Goal: Task Accomplishment & Management: Manage account settings

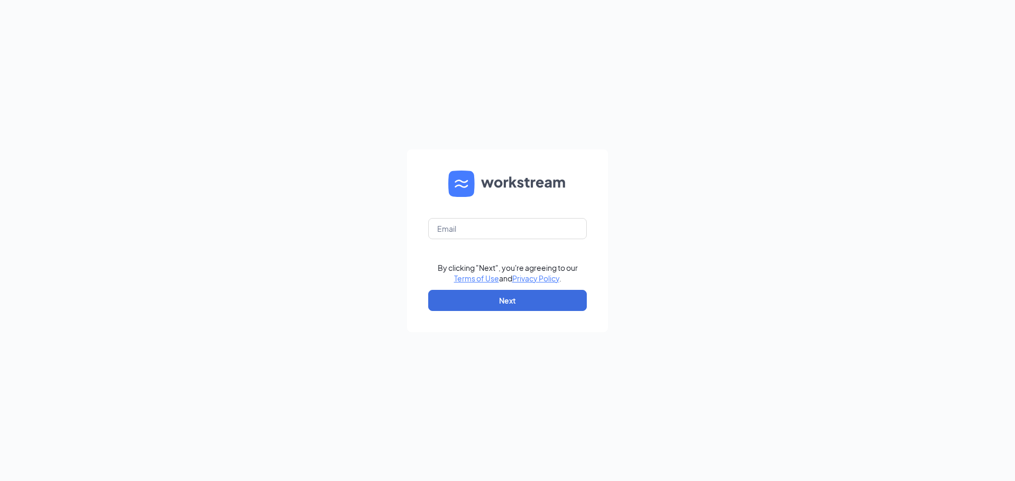
type input "josh@cocoadolce.com"
click at [486, 305] on button "Next" at bounding box center [507, 300] width 159 height 21
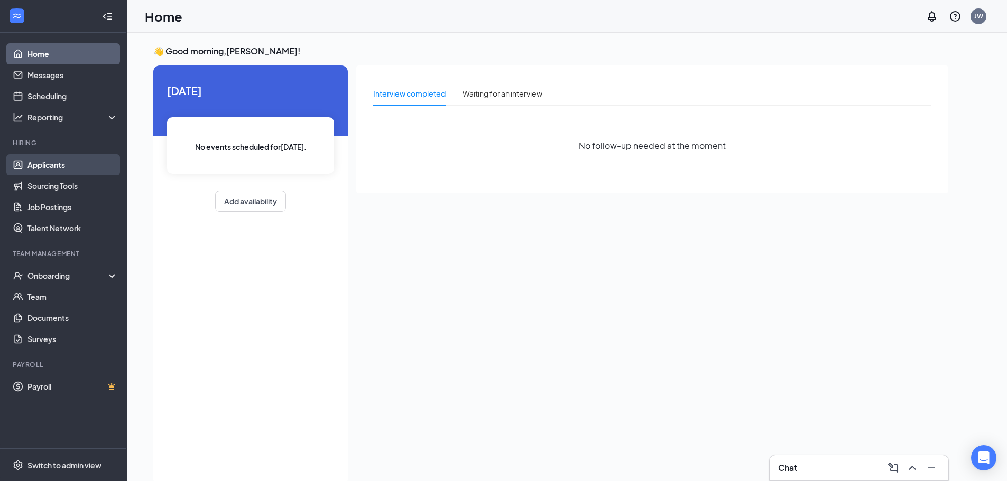
click at [41, 162] on link "Applicants" at bounding box center [72, 164] width 90 height 21
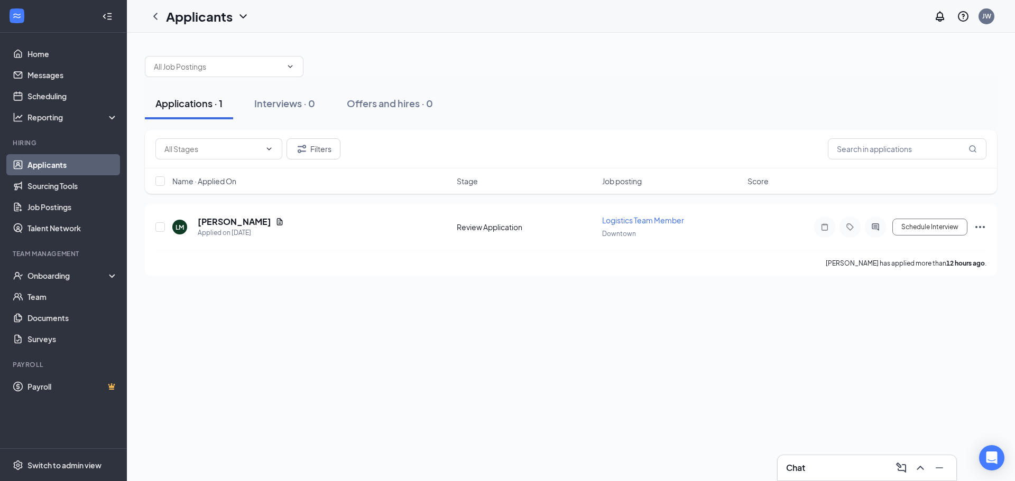
click at [270, 367] on div "Applications · 1 Interviews · 0 Offers and hires · 0 Filters Name · Applied On …" at bounding box center [571, 257] width 888 height 449
click at [35, 468] on div "Switch to admin view" at bounding box center [64, 465] width 74 height 11
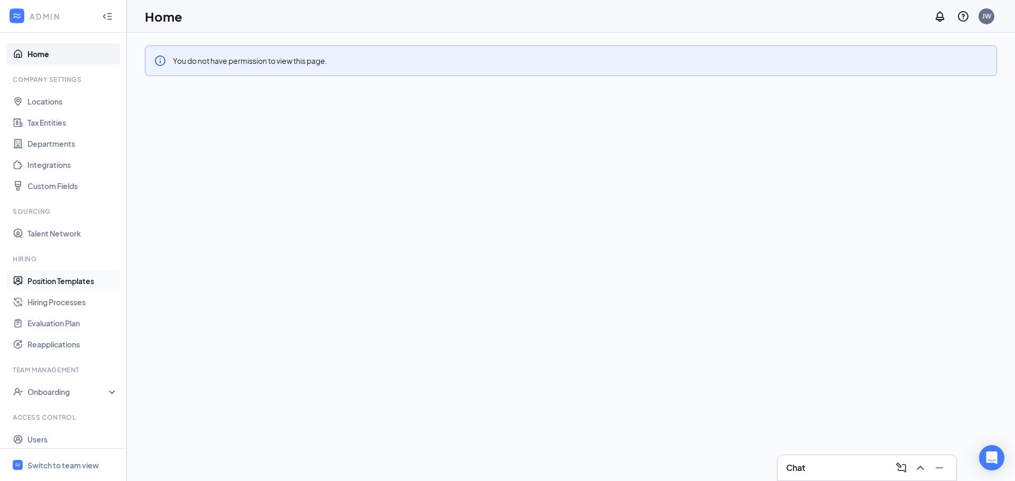
click at [69, 280] on link "Position Templates" at bounding box center [72, 281] width 90 height 21
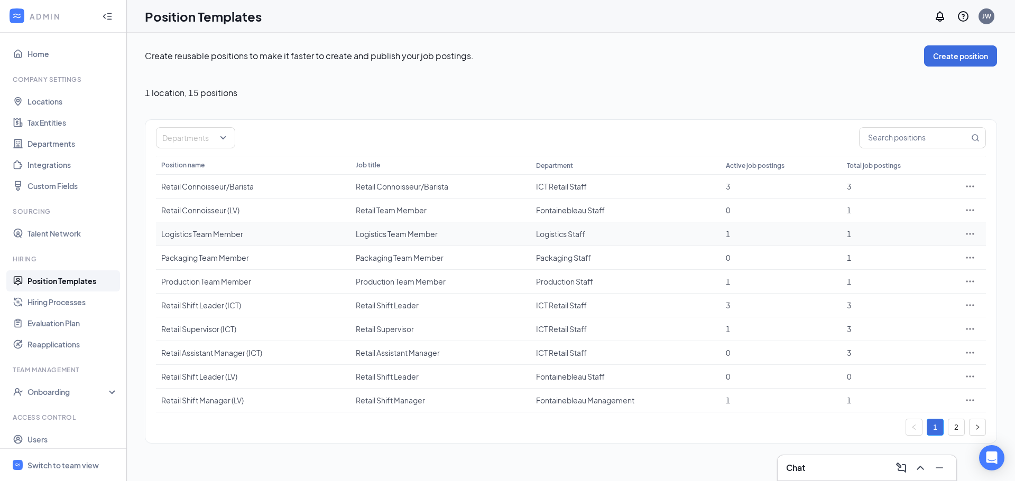
click at [216, 236] on div "Logistics Team Member" at bounding box center [253, 234] width 184 height 11
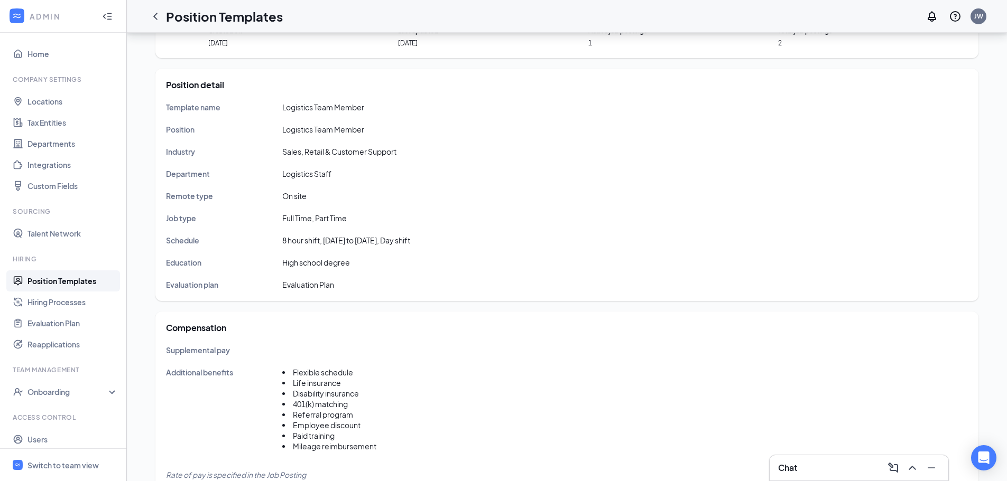
scroll to position [106, 0]
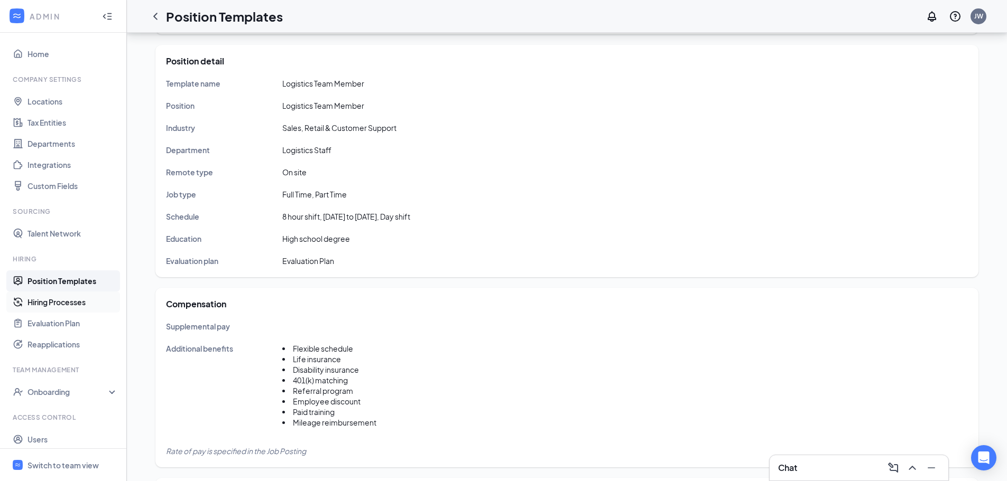
click at [63, 301] on link "Hiring Processes" at bounding box center [72, 302] width 90 height 21
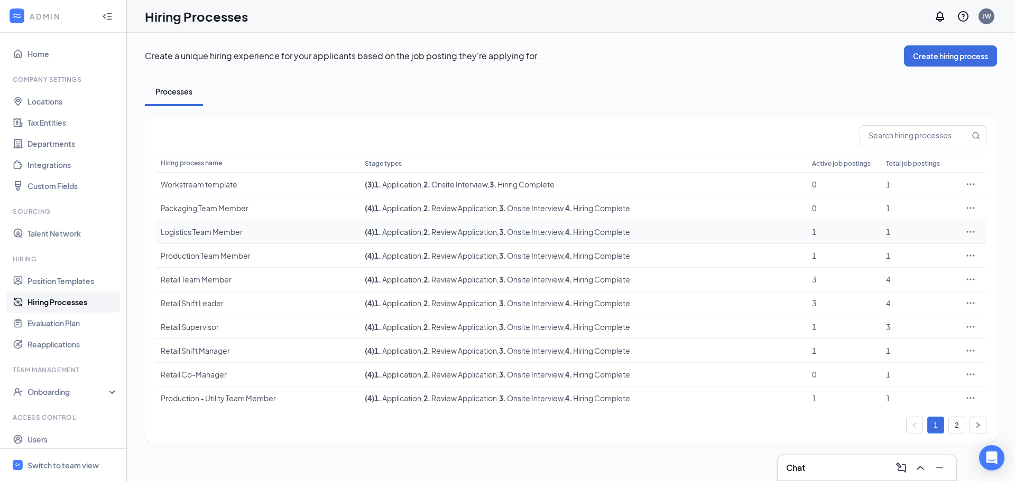
click at [182, 231] on div "Logistics Team Member" at bounding box center [257, 232] width 193 height 11
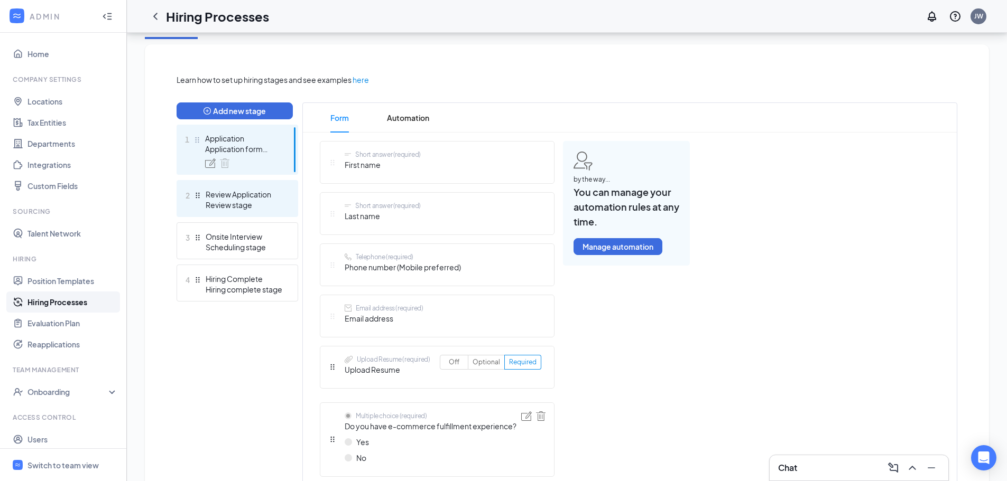
click at [237, 213] on div "2 Review Application Review stage" at bounding box center [237, 198] width 122 height 37
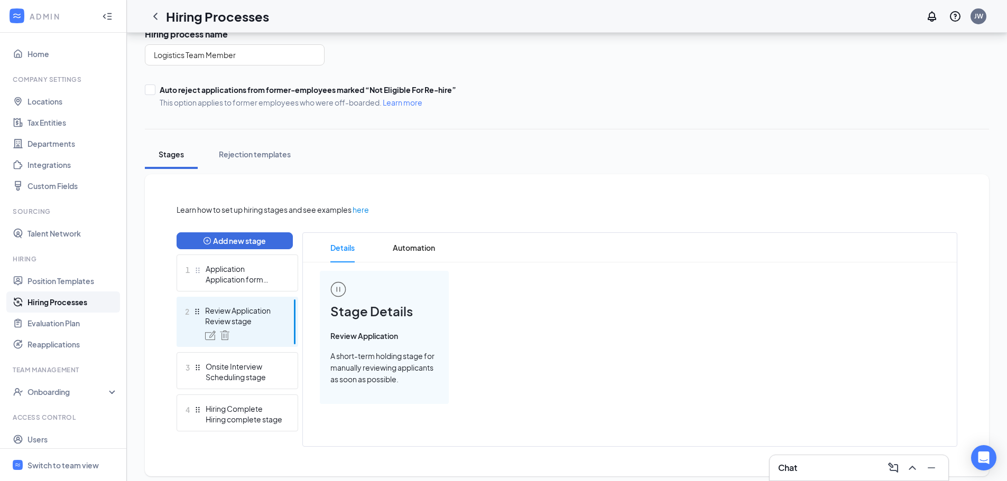
scroll to position [89, 0]
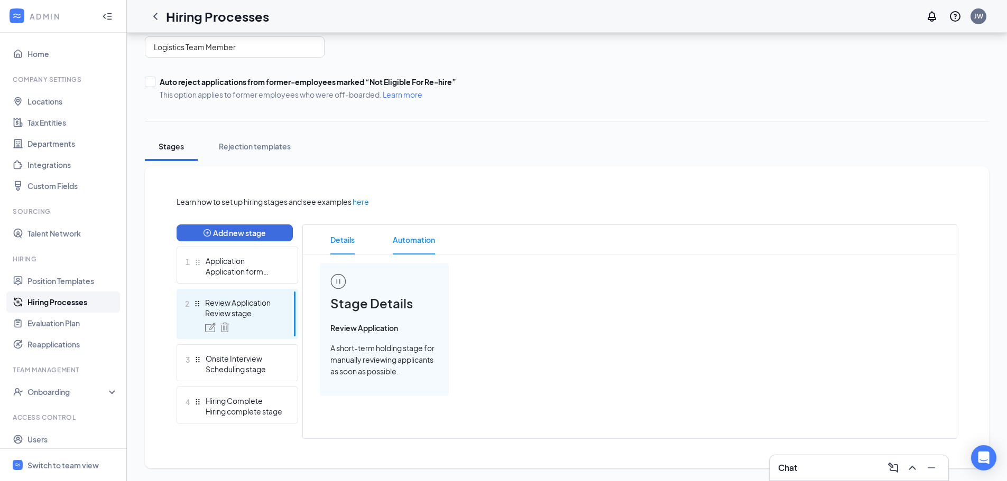
click at [412, 237] on span "Automation" at bounding box center [414, 240] width 42 height 30
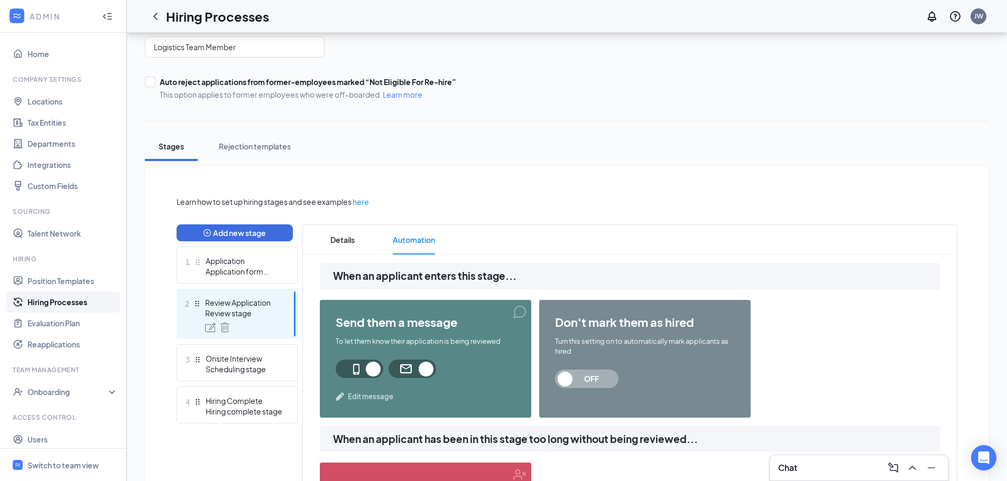
click at [245, 354] on div "Onsite Interview" at bounding box center [244, 359] width 77 height 11
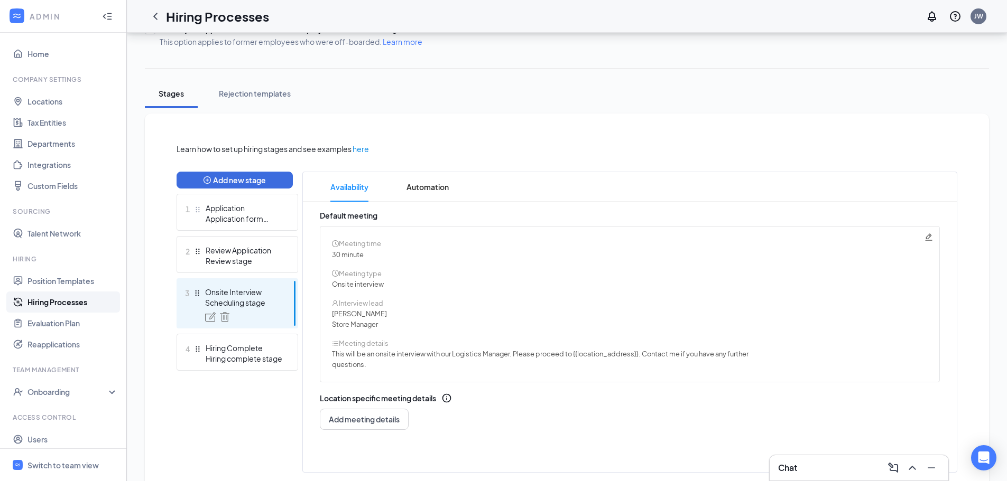
scroll to position [176, 0]
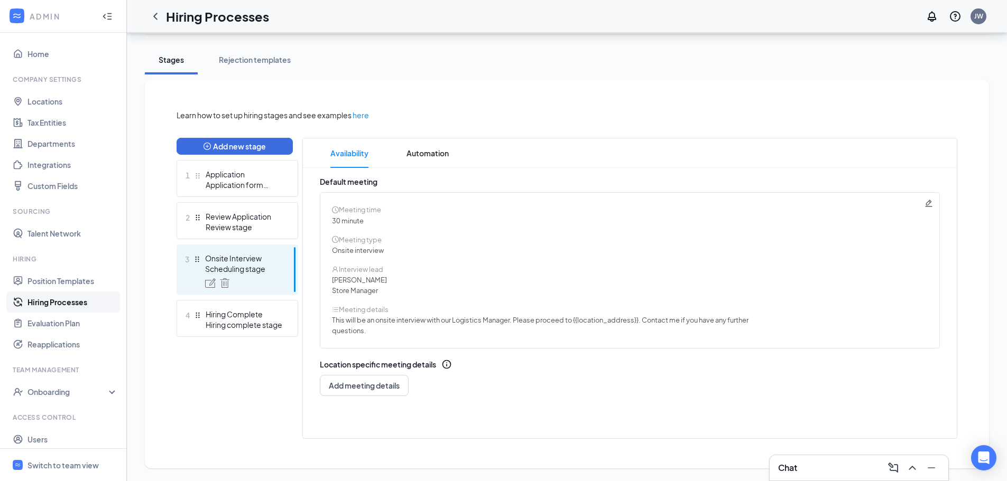
click at [928, 201] on icon "Pencil" at bounding box center [928, 203] width 7 height 7
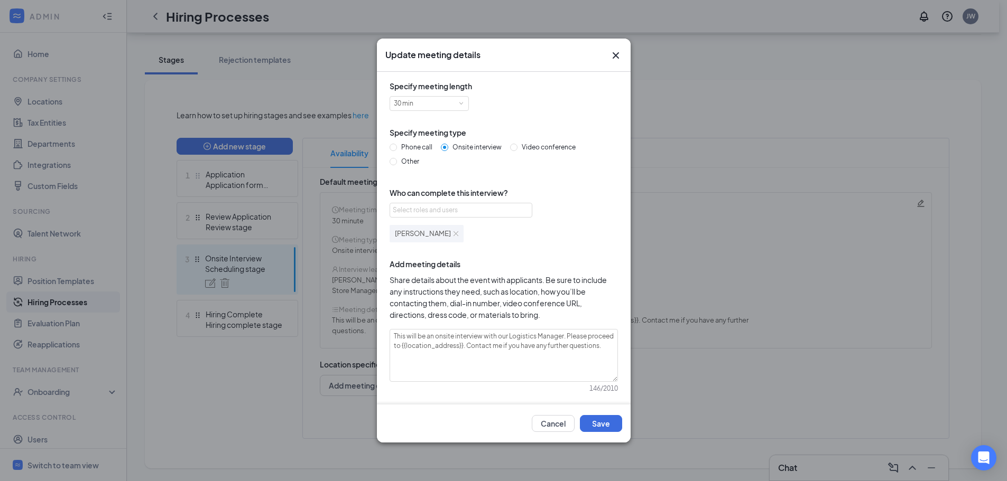
click at [453, 233] on img at bounding box center [455, 233] width 5 height 5
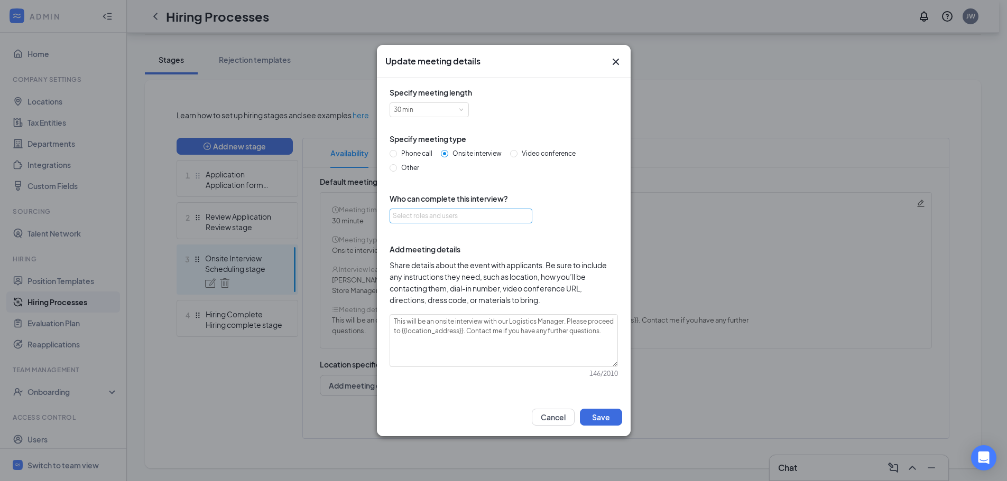
click at [419, 215] on div "Select roles and users" at bounding box center [458, 216] width 131 height 11
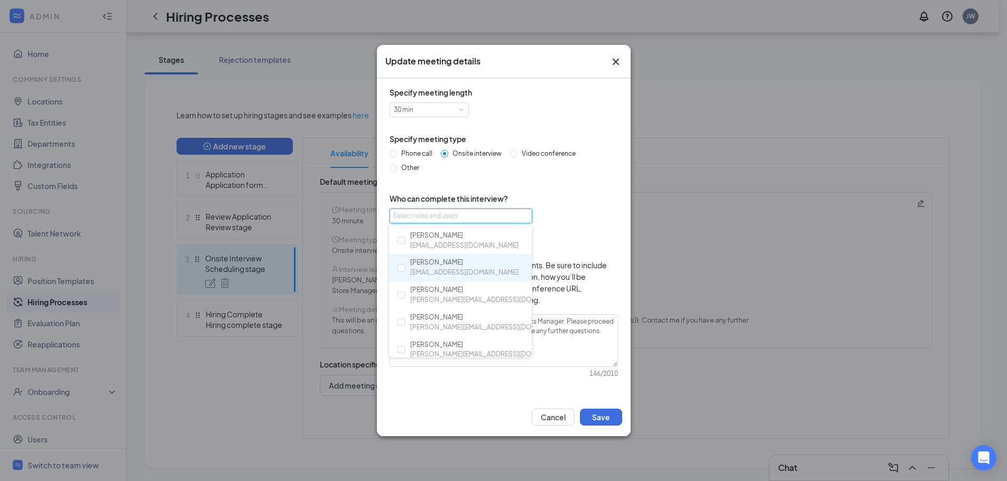
scroll to position [106, 0]
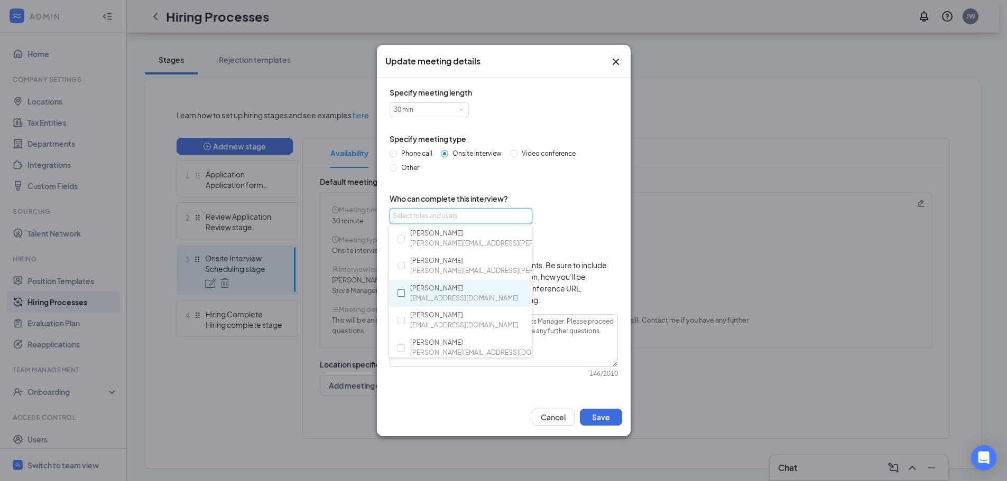
click at [399, 293] on input "checkbox" at bounding box center [400, 293] width 7 height 7
checkbox input "true"
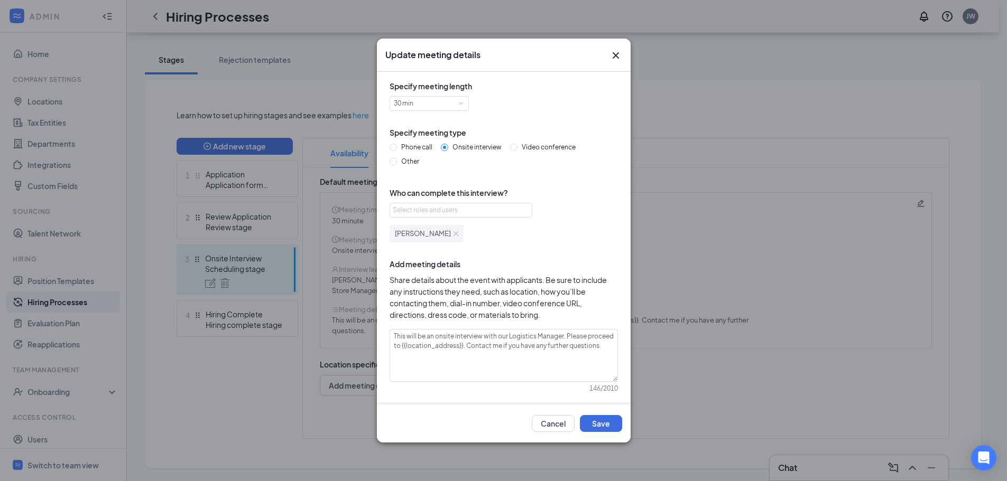
click at [558, 244] on div "Specify meeting length 30 min Specify meeting type Phone call Onsite interview …" at bounding box center [503, 242] width 237 height 324
click at [603, 423] on button "Save" at bounding box center [601, 423] width 42 height 17
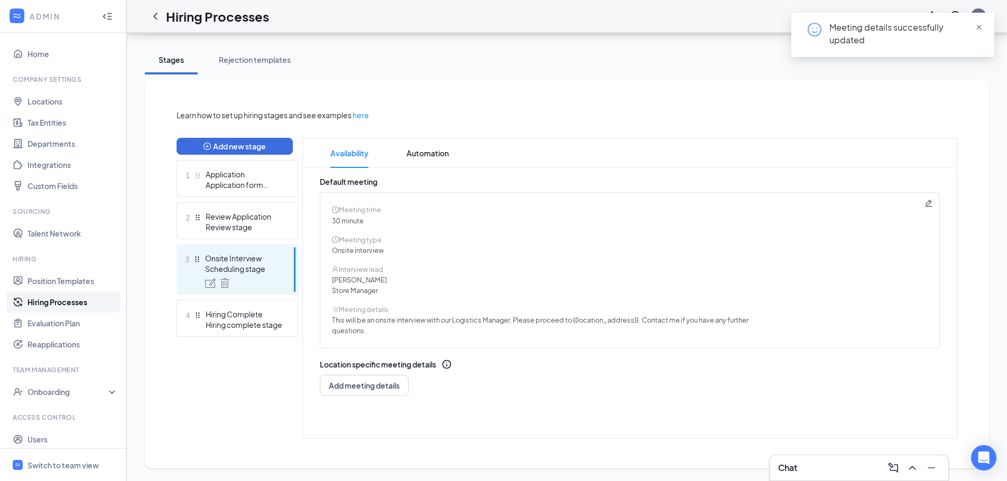
click at [981, 29] on span "close" at bounding box center [978, 27] width 7 height 7
click at [159, 15] on icon "ChevronLeft" at bounding box center [155, 16] width 13 height 13
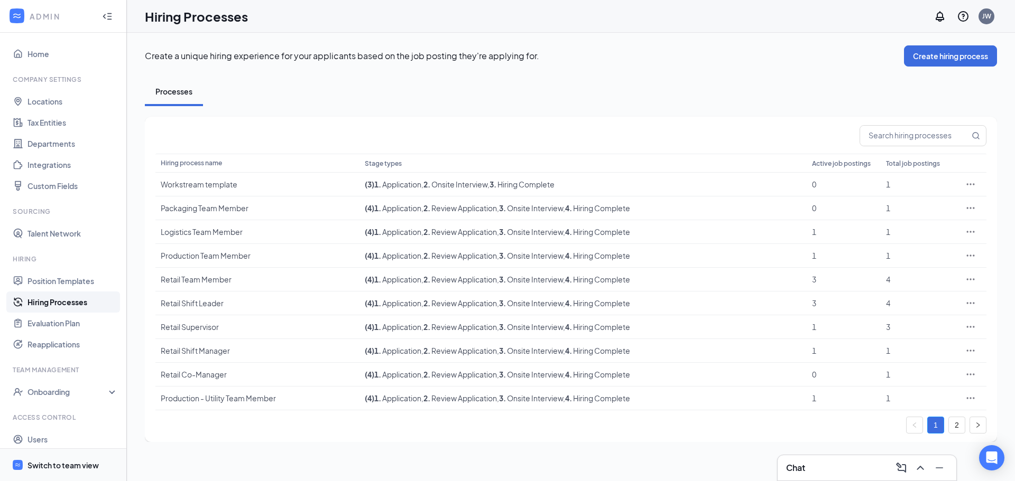
click at [59, 459] on span "Switch to team view" at bounding box center [72, 465] width 90 height 32
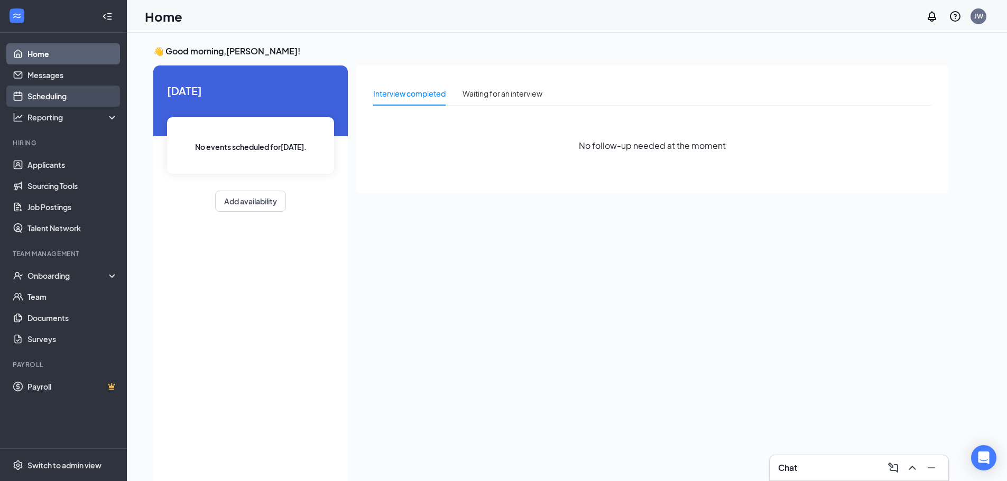
click at [41, 99] on link "Scheduling" at bounding box center [72, 96] width 90 height 21
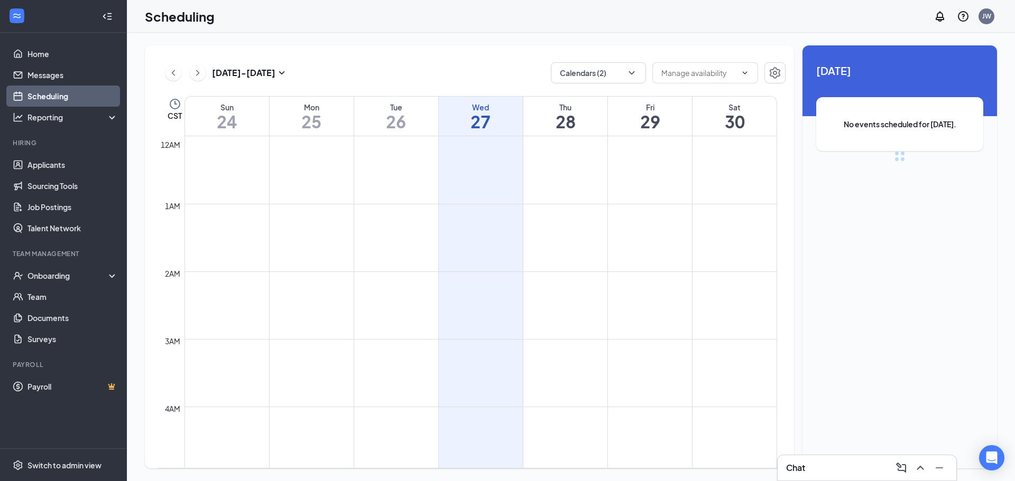
scroll to position [519, 0]
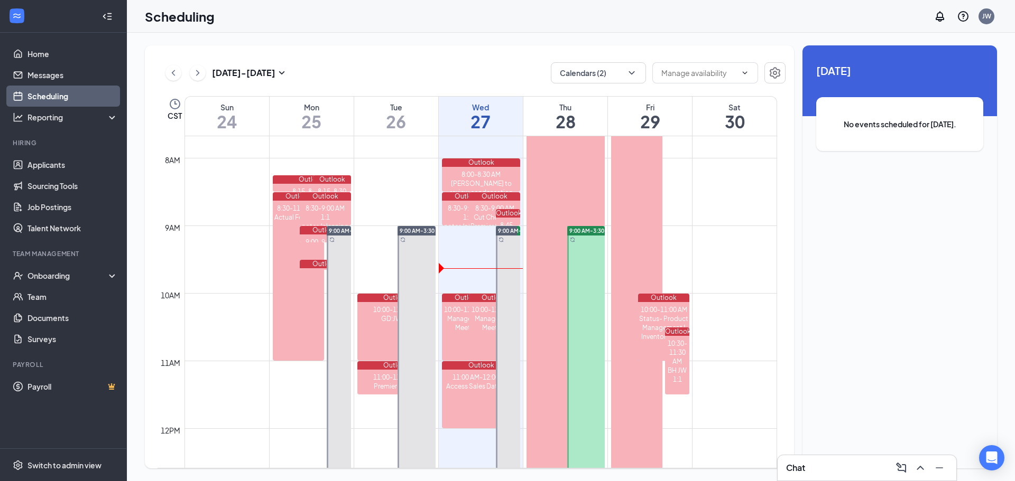
click at [584, 228] on span "9:00 AM-3:30 PM" at bounding box center [591, 230] width 44 height 7
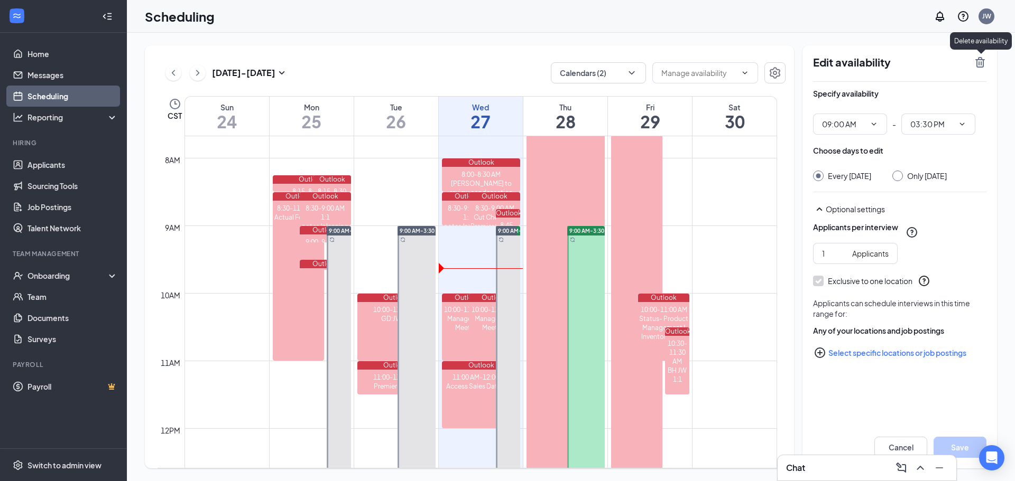
click at [978, 59] on icon "TrashOutline" at bounding box center [980, 62] width 10 height 11
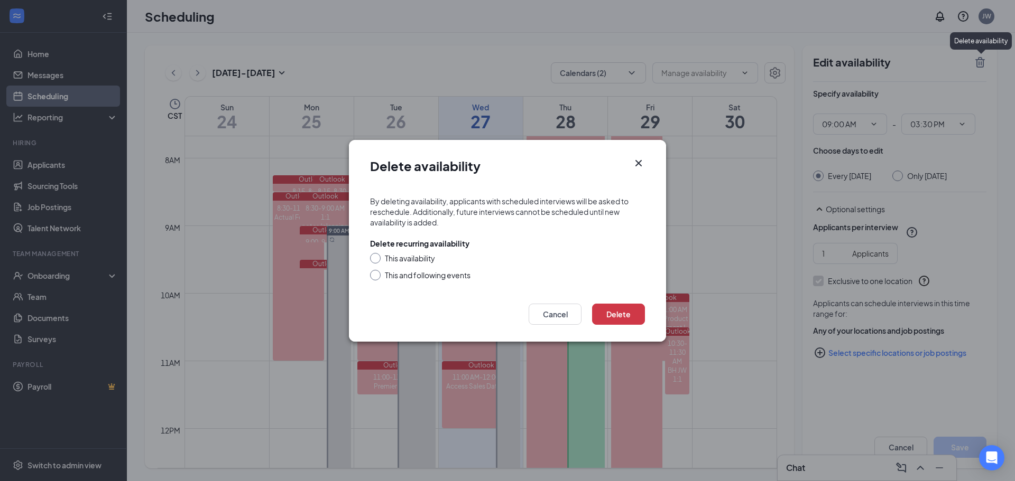
click at [406, 275] on div "This and following events" at bounding box center [428, 275] width 86 height 11
click at [377, 275] on input "This and following events" at bounding box center [373, 273] width 7 height 7
radio input "true"
click at [616, 316] on button "Delete" at bounding box center [618, 314] width 53 height 21
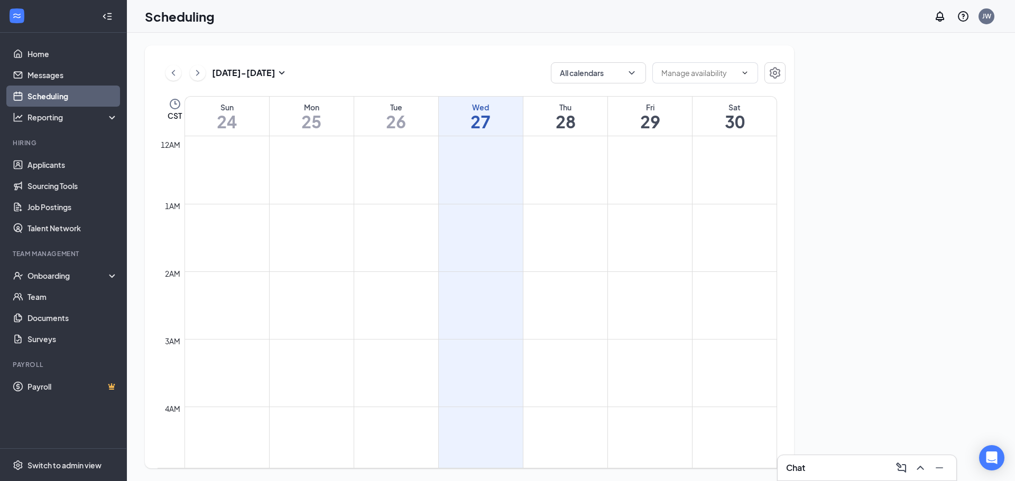
scroll to position [519, 0]
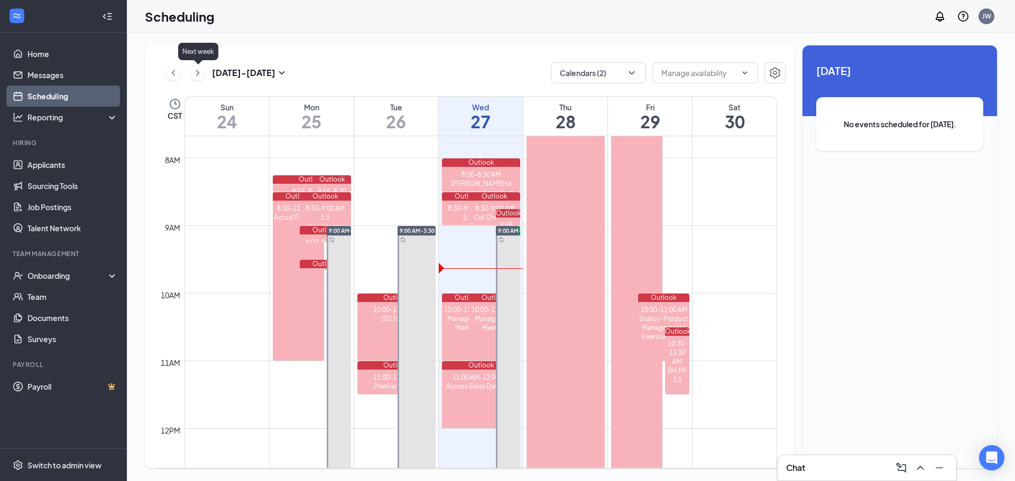
click at [194, 76] on icon "ChevronRight" at bounding box center [197, 73] width 11 height 13
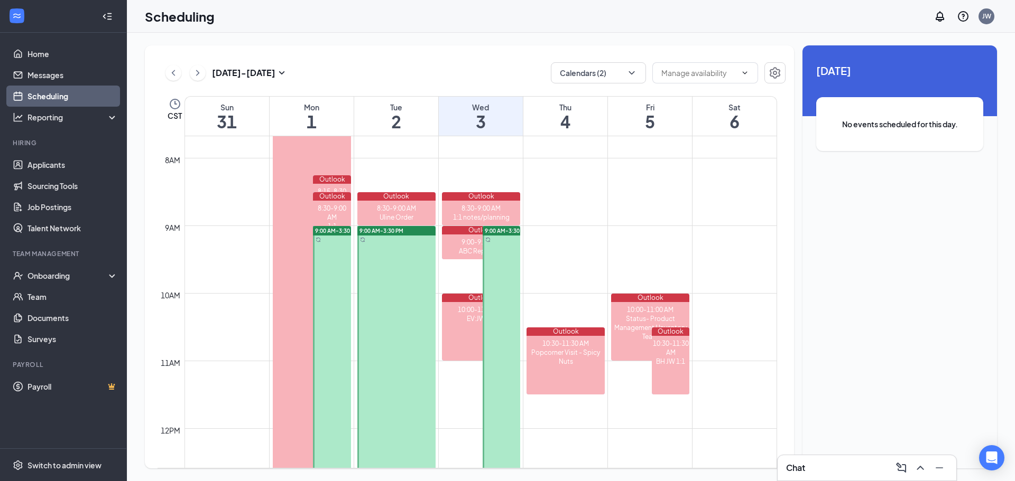
click at [499, 232] on span "9:00 AM-3:30 PM" at bounding box center [507, 230] width 44 height 7
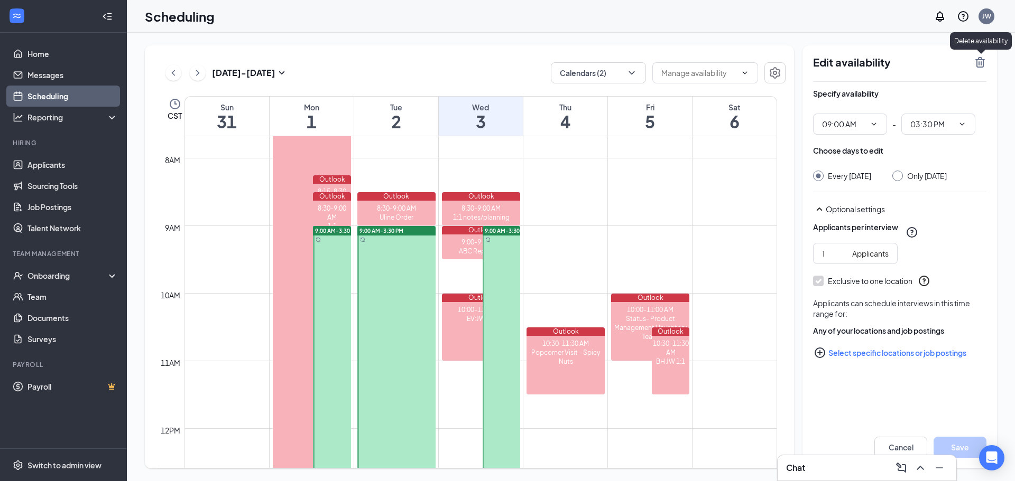
click at [976, 60] on icon "TrashOutline" at bounding box center [980, 62] width 10 height 11
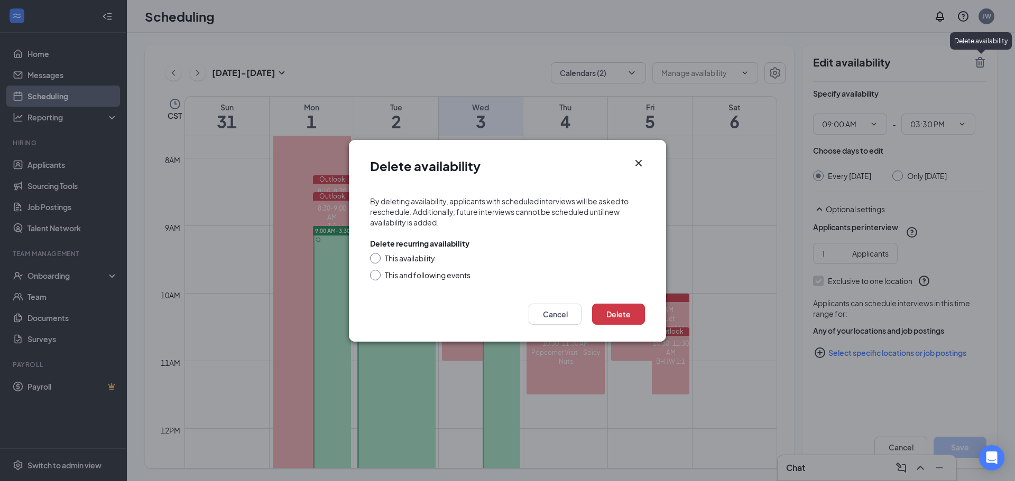
click at [426, 275] on div "This and following events" at bounding box center [428, 275] width 86 height 11
click at [377, 275] on input "This and following events" at bounding box center [373, 273] width 7 height 7
radio input "true"
click at [630, 311] on button "Delete" at bounding box center [618, 314] width 53 height 21
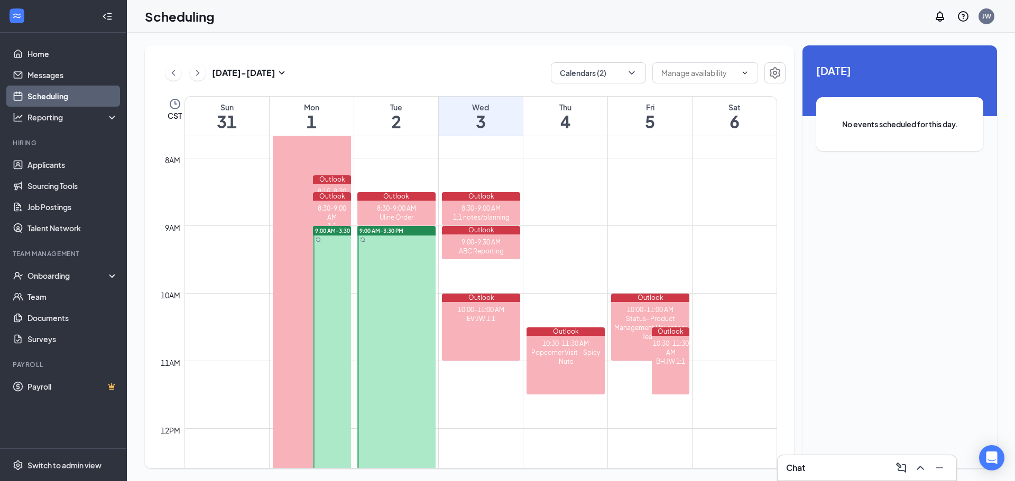
click at [380, 232] on span "9:00 AM-3:30 PM" at bounding box center [381, 230] width 44 height 7
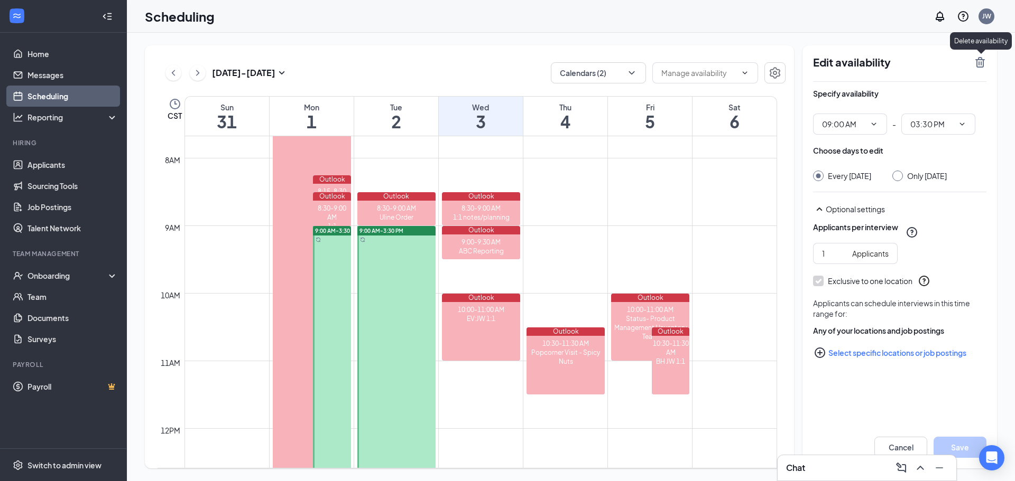
click at [974, 67] on icon "TrashOutline" at bounding box center [979, 62] width 13 height 13
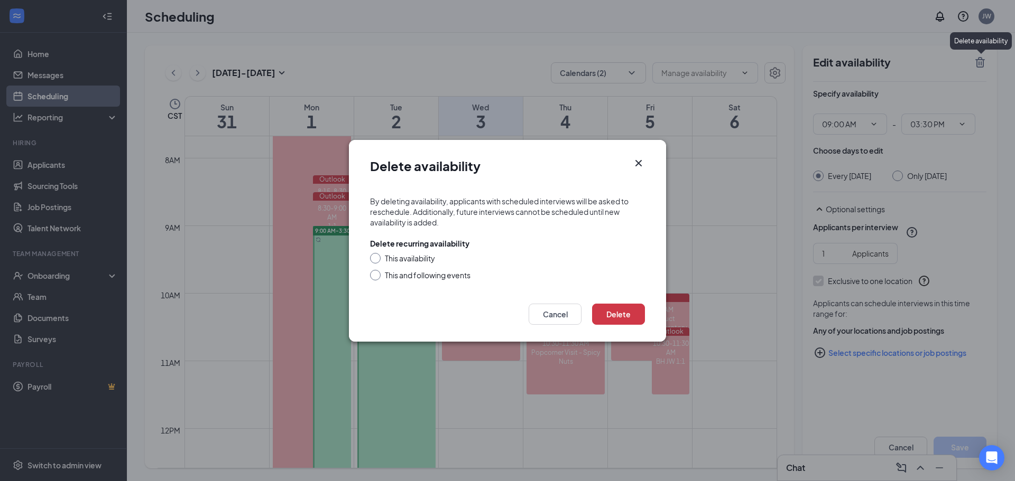
click at [422, 273] on div "This and following events" at bounding box center [428, 275] width 86 height 11
click at [377, 273] on input "This and following events" at bounding box center [373, 273] width 7 height 7
radio input "true"
click at [629, 311] on button "Delete" at bounding box center [618, 314] width 53 height 21
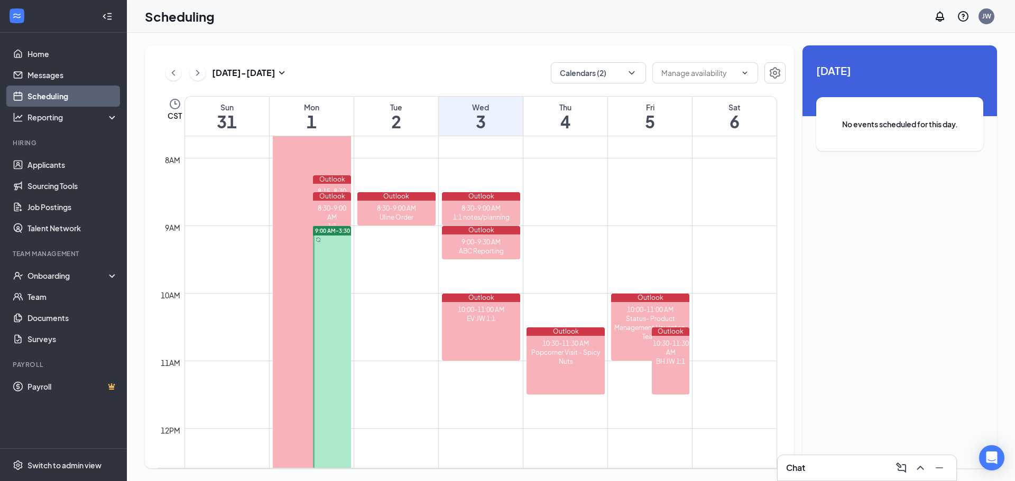
click at [338, 235] on div "9:00 AM-3:30 PM" at bounding box center [332, 231] width 38 height 10
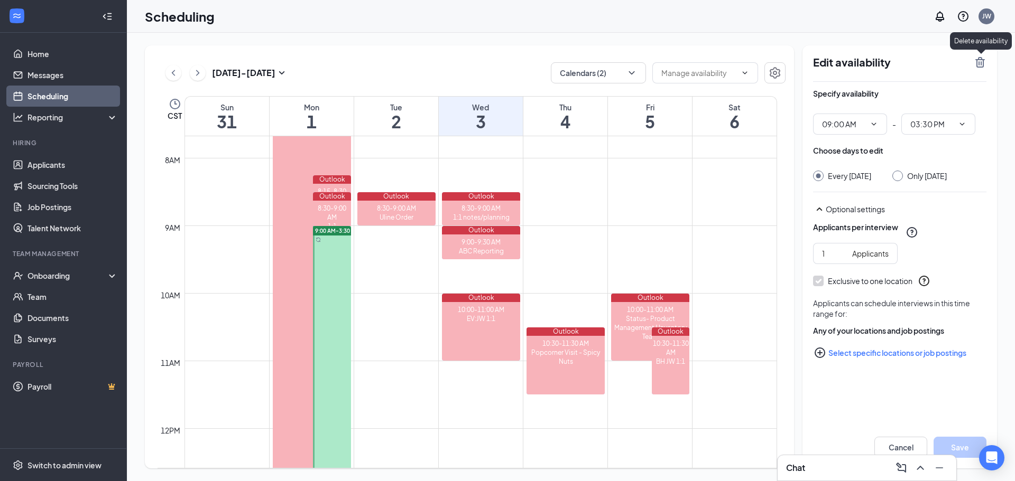
click at [980, 67] on icon "TrashOutline" at bounding box center [980, 62] width 10 height 11
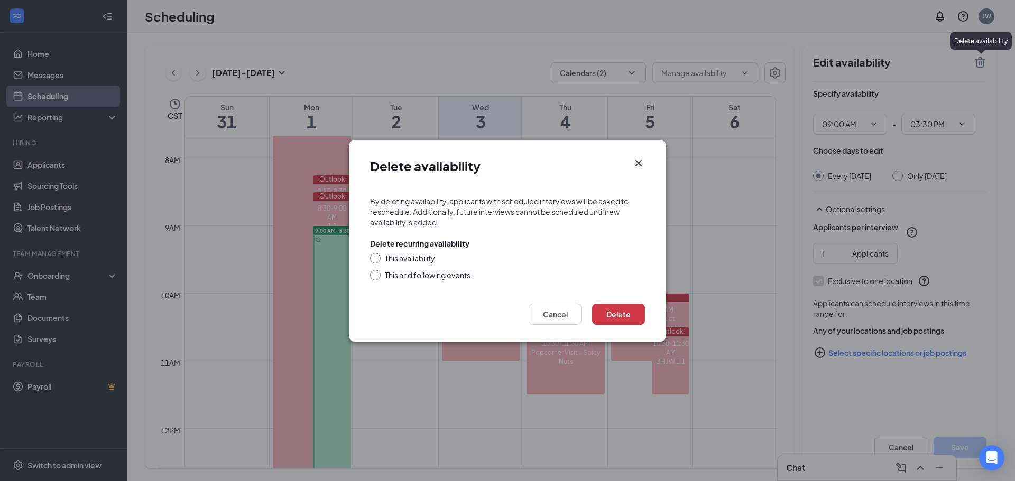
click at [428, 275] on div "This and following events" at bounding box center [428, 275] width 86 height 11
click at [377, 275] on input "This and following events" at bounding box center [373, 273] width 7 height 7
radio input "true"
click at [636, 317] on button "Delete" at bounding box center [618, 314] width 53 height 21
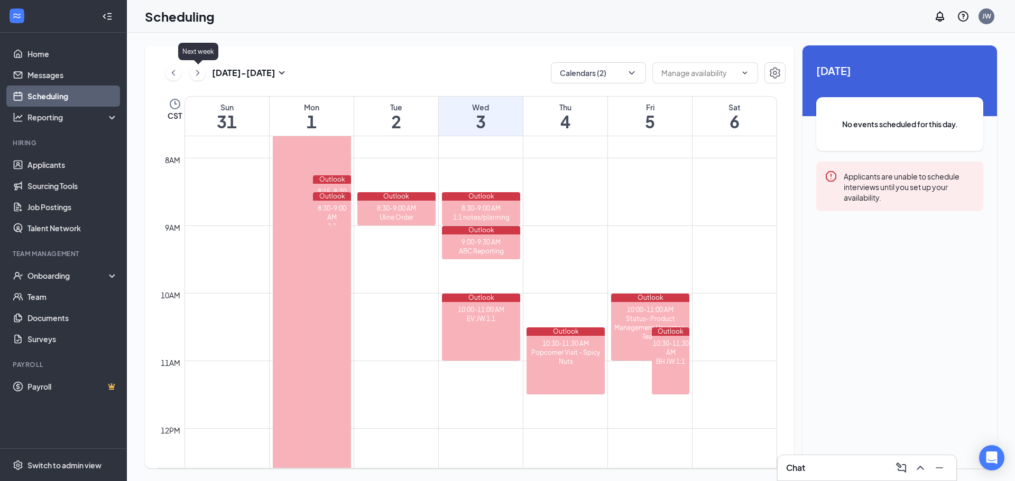
click at [199, 76] on icon "ChevronRight" at bounding box center [197, 73] width 11 height 13
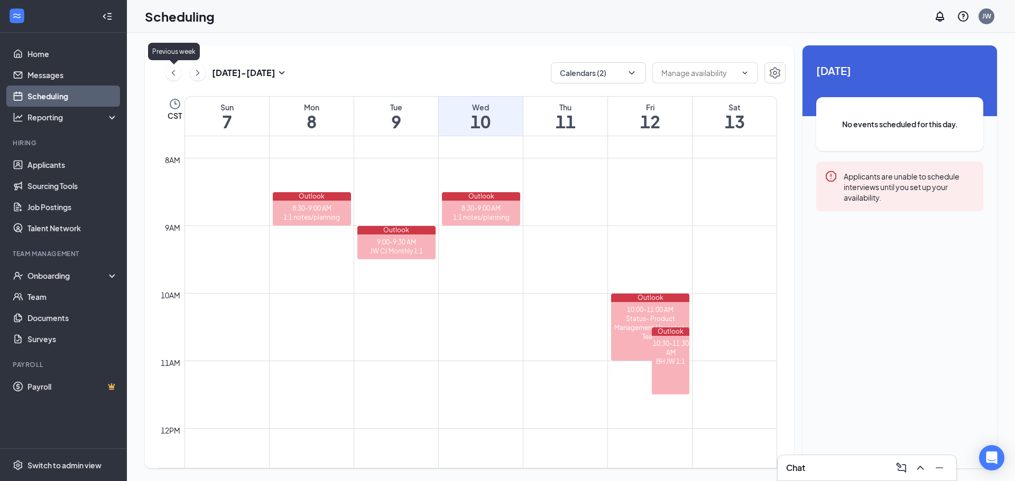
click at [176, 73] on icon "ChevronLeft" at bounding box center [173, 73] width 11 height 13
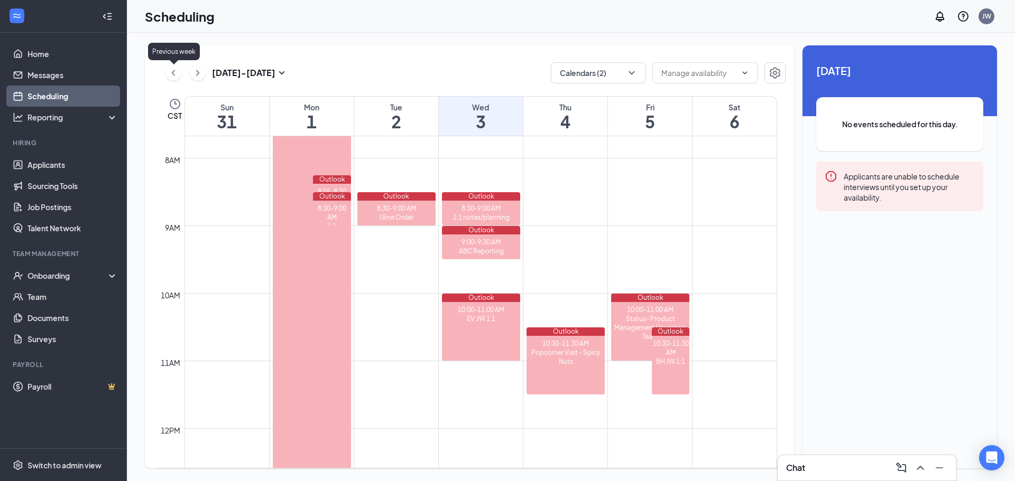
click at [176, 73] on icon "ChevronLeft" at bounding box center [173, 73] width 11 height 13
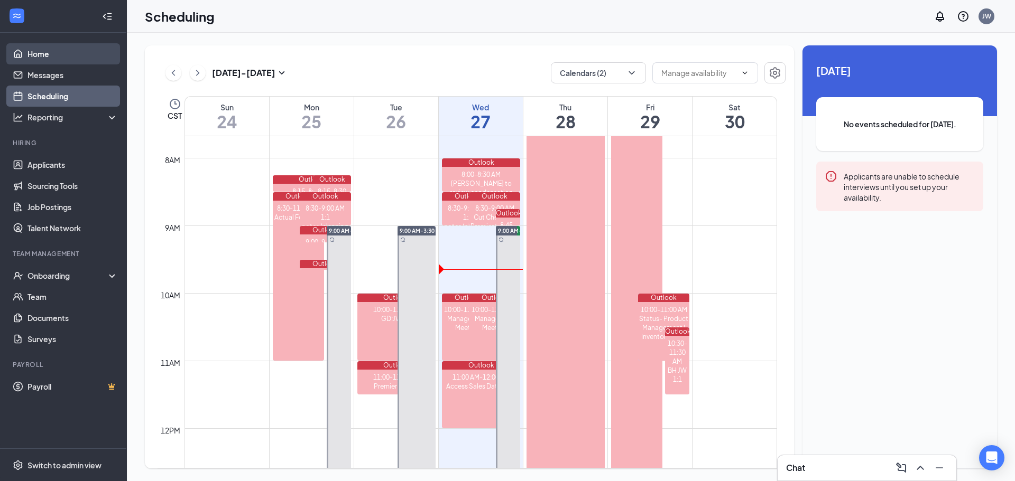
click at [61, 53] on link "Home" at bounding box center [72, 53] width 90 height 21
